Goal: Navigation & Orientation: Find specific page/section

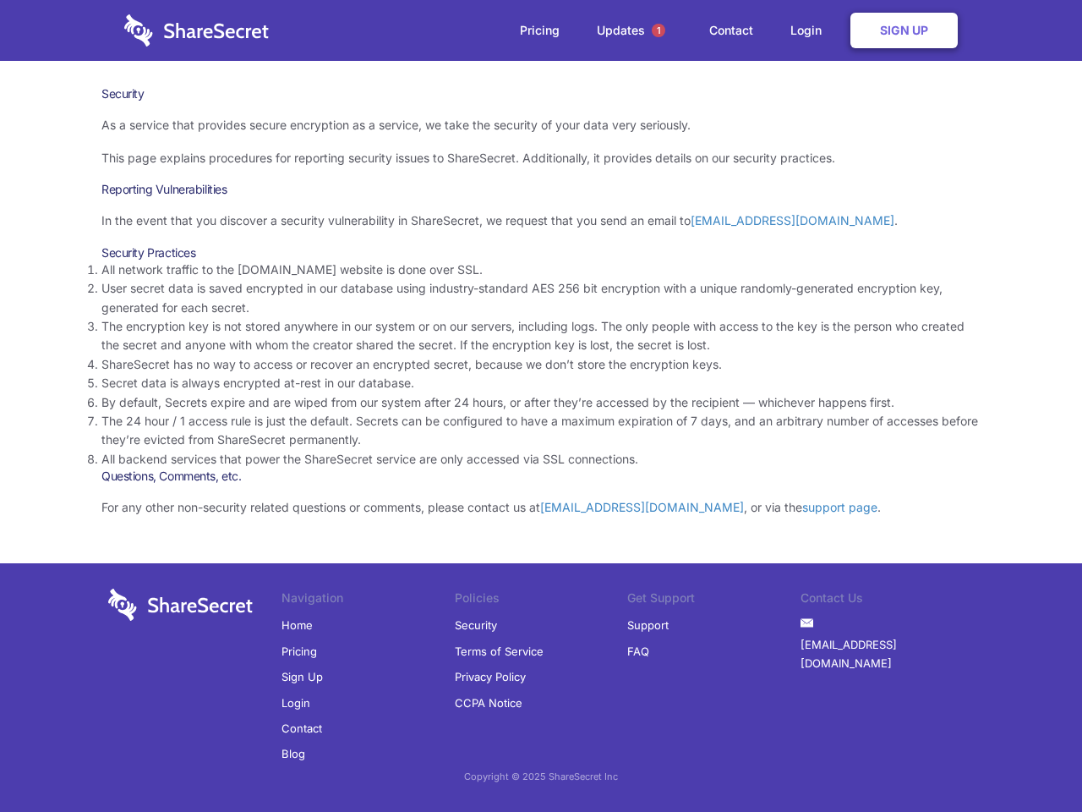
click at [541, 406] on li "By default, Secrets expire and are wiped from our system after 24 hours, or aft…" at bounding box center [540, 402] width 879 height 19
click at [659, 30] on span "1" at bounding box center [659, 31] width 14 height 14
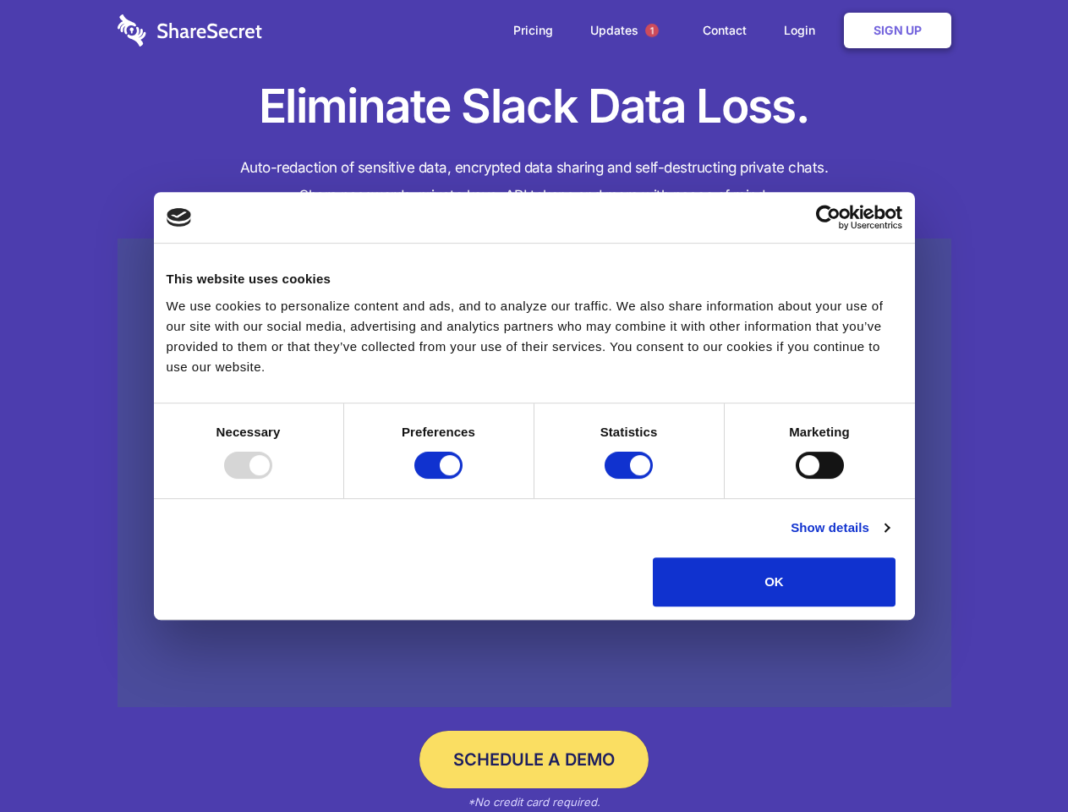
click at [272, 479] on div at bounding box center [248, 464] width 48 height 27
click at [462, 479] on input "Preferences" at bounding box center [438, 464] width 48 height 27
checkbox input "false"
click at [631, 479] on input "Statistics" at bounding box center [629, 464] width 48 height 27
checkbox input "false"
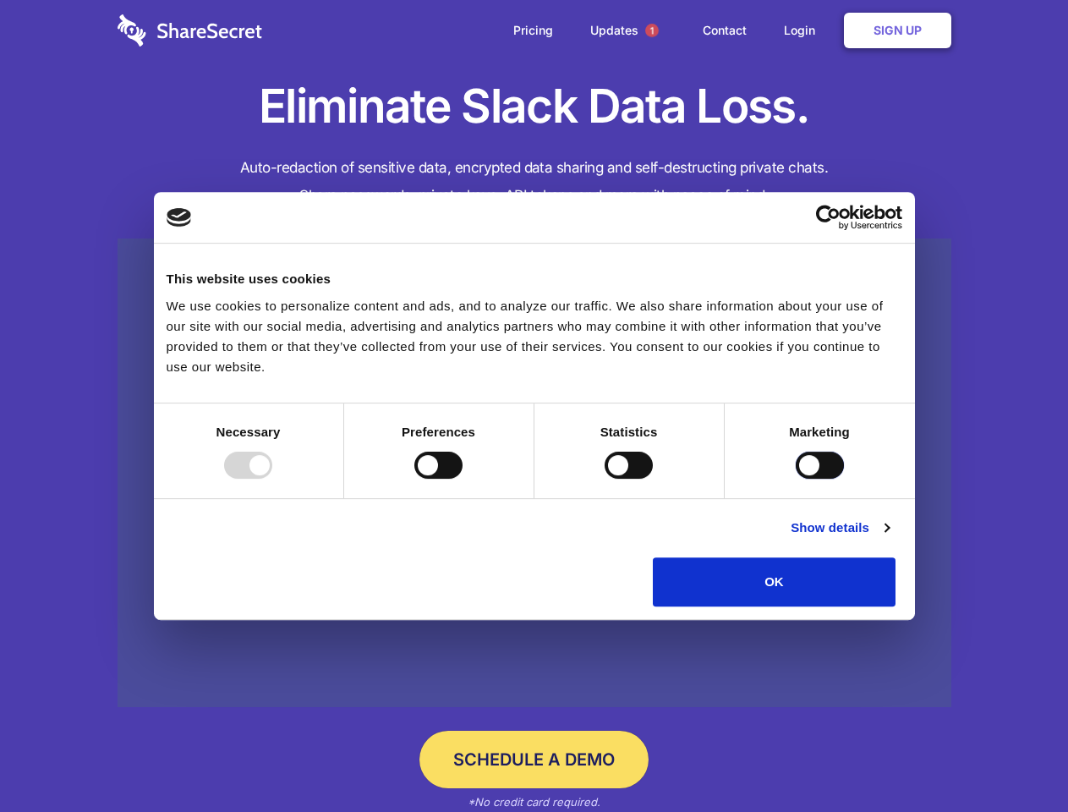
click at [796, 479] on input "Marketing" at bounding box center [820, 464] width 48 height 27
checkbox input "true"
click at [889, 538] on link "Show details" at bounding box center [840, 527] width 98 height 20
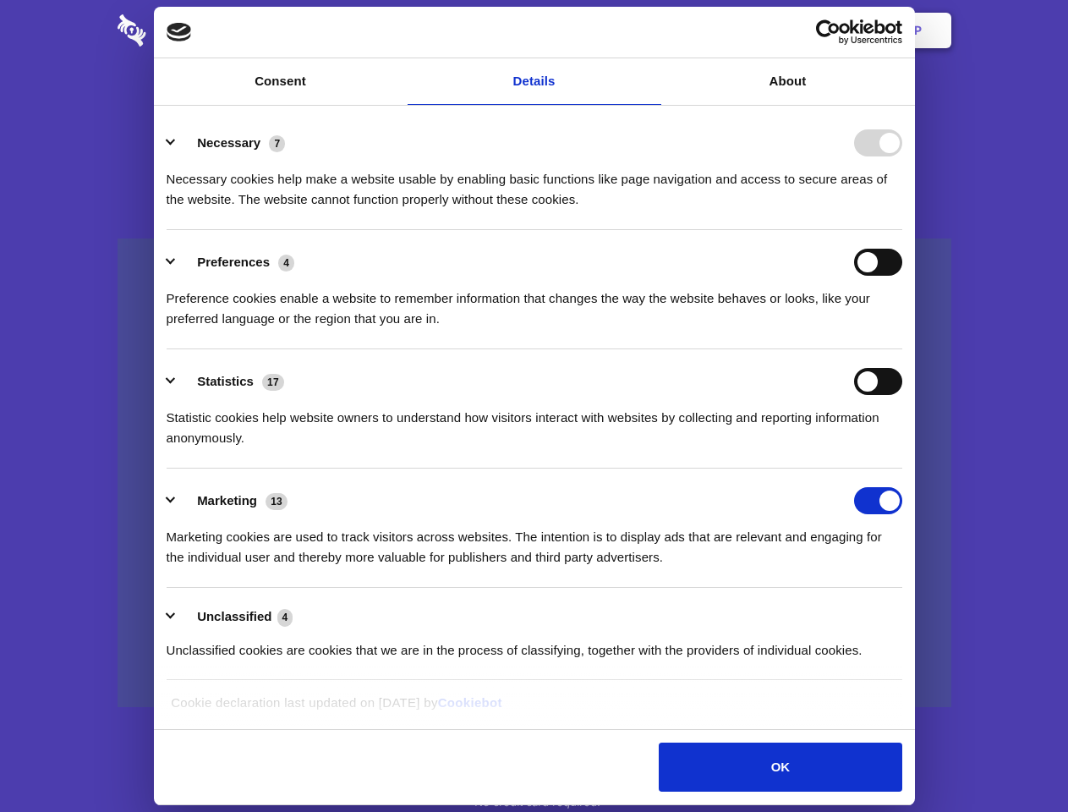
click at [902, 230] on li "Necessary 7 Necessary cookies help make a website usable by enabling basic func…" at bounding box center [535, 170] width 736 height 119
click at [651, 30] on span "1" at bounding box center [652, 31] width 14 height 14
